Goal: Navigation & Orientation: Find specific page/section

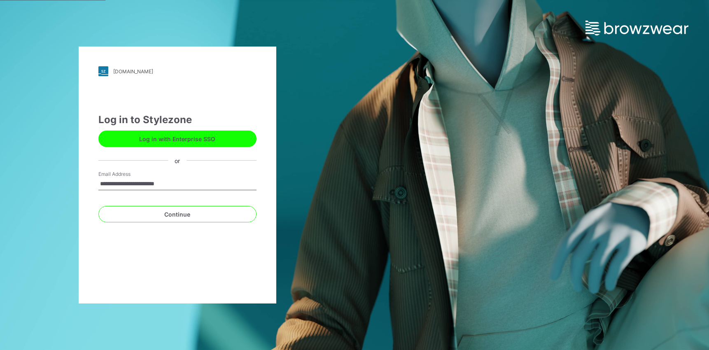
click at [176, 140] on button "Log in with Enterprise SSO" at bounding box center [177, 138] width 158 height 16
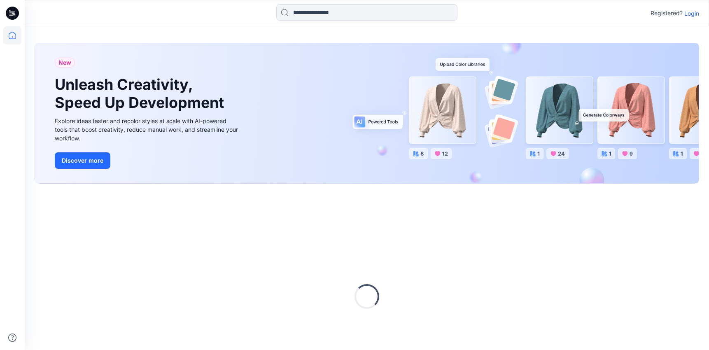
drag, startPoint x: 0, startPoint y: 0, endPoint x: 692, endPoint y: 14, distance: 692.5
click at [692, 14] on p "Login" at bounding box center [691, 13] width 15 height 9
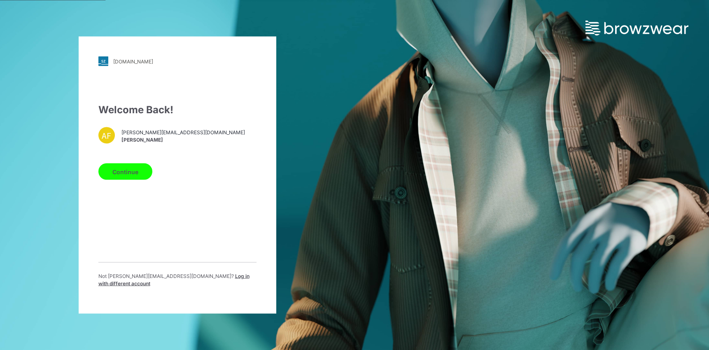
click at [135, 142] on span "Anna Fesenko" at bounding box center [182, 139] width 123 height 7
click at [135, 183] on div "Welcome Back! AF anna.fesenko@browzwear.com Anna Fesenko Continue Not anna.fese…" at bounding box center [177, 197] width 158 height 191
click at [135, 179] on button "Continue" at bounding box center [125, 171] width 54 height 16
click at [135, 168] on button "Continue" at bounding box center [125, 171] width 54 height 16
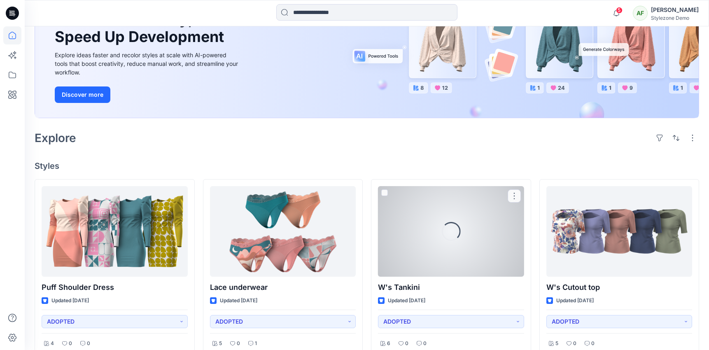
scroll to position [96, 0]
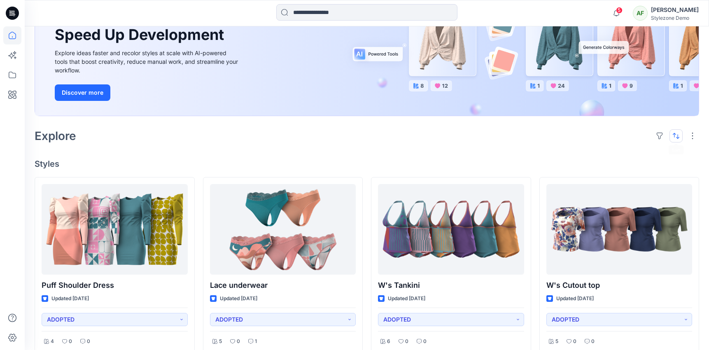
click at [681, 135] on button "button" at bounding box center [675, 135] width 13 height 13
click at [661, 161] on button "Last update" at bounding box center [643, 156] width 75 height 19
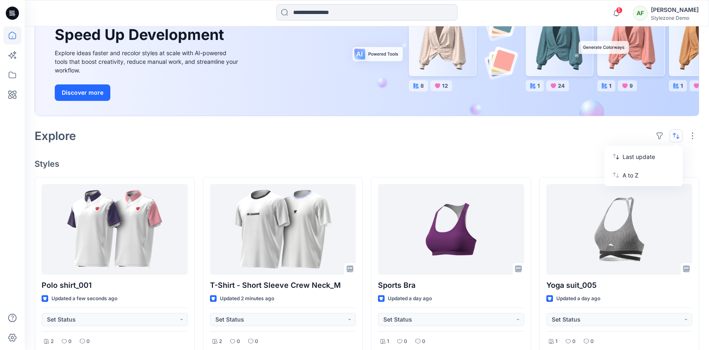
click at [487, 145] on div "Explore Last update A to Z" at bounding box center [367, 136] width 664 height 20
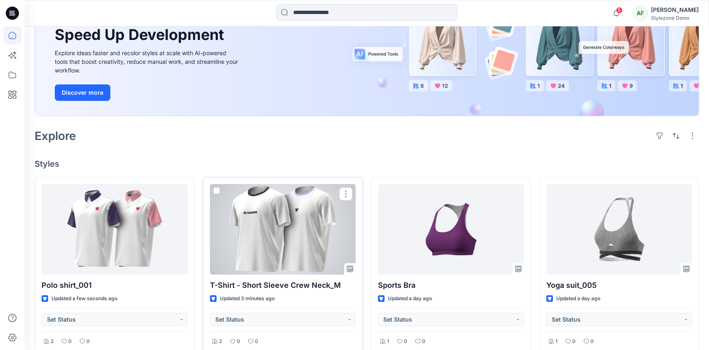
click at [274, 244] on div at bounding box center [283, 229] width 146 height 91
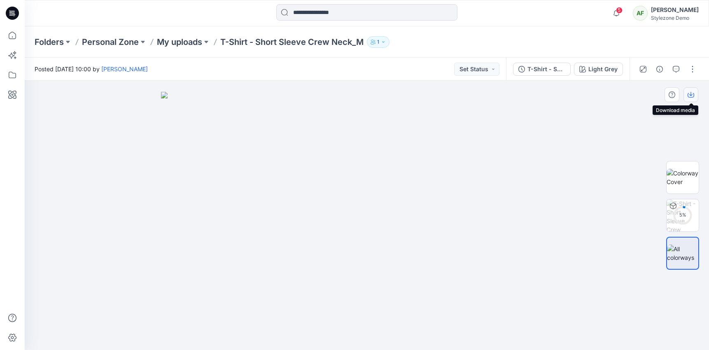
click at [695, 97] on button "button" at bounding box center [690, 94] width 15 height 15
click at [682, 185] on img at bounding box center [682, 177] width 32 height 17
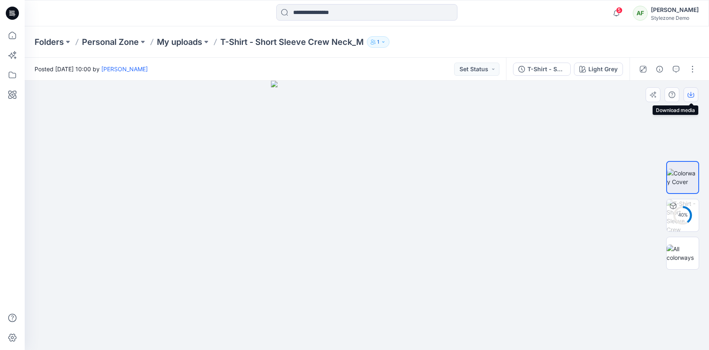
click at [691, 97] on icon "button" at bounding box center [690, 95] width 7 height 5
click at [172, 38] on p "My uploads" at bounding box center [179, 42] width 45 height 12
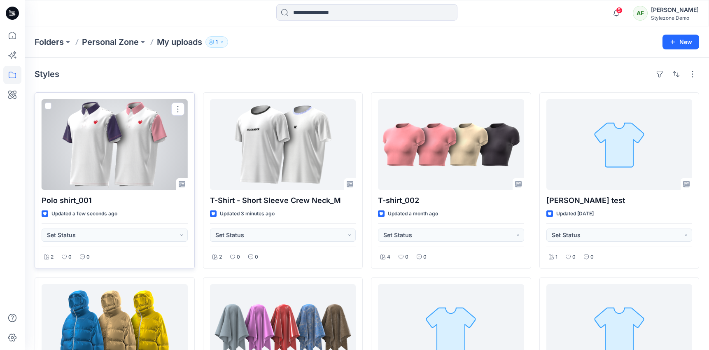
click at [162, 156] on div at bounding box center [115, 144] width 146 height 91
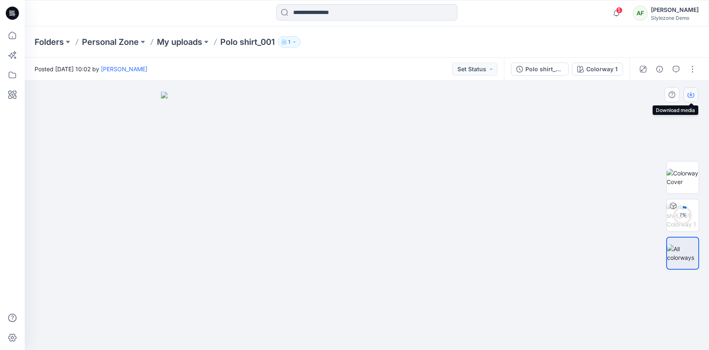
click at [694, 91] on button "button" at bounding box center [690, 94] width 15 height 15
click at [690, 176] on img at bounding box center [682, 177] width 32 height 17
click at [692, 91] on icon "button" at bounding box center [690, 94] width 7 height 7
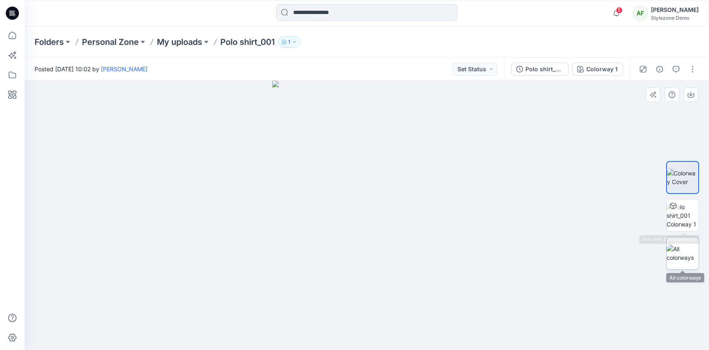
click at [682, 252] on img at bounding box center [682, 253] width 32 height 17
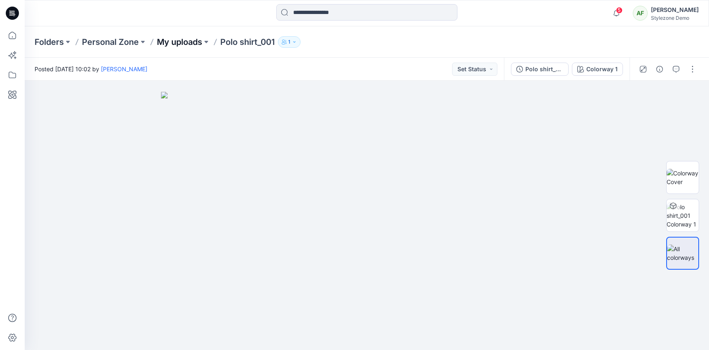
click at [193, 44] on p "My uploads" at bounding box center [179, 42] width 45 height 12
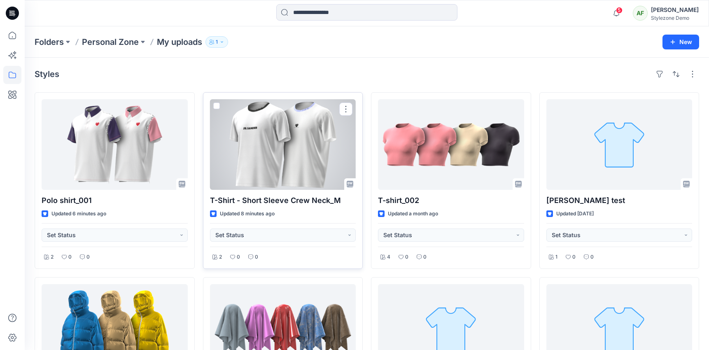
click at [263, 166] on div at bounding box center [283, 144] width 146 height 91
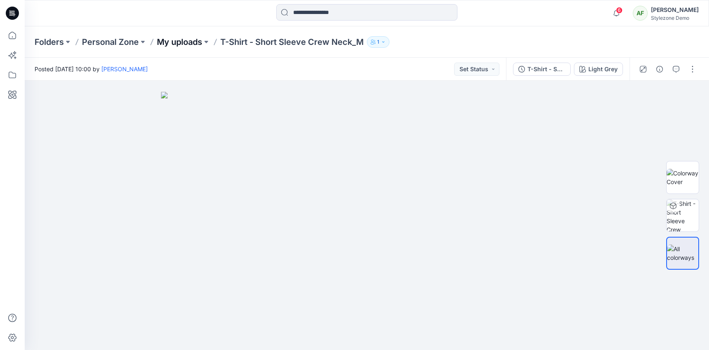
click at [182, 42] on p "My uploads" at bounding box center [179, 42] width 45 height 12
